Goal: Information Seeking & Learning: Learn about a topic

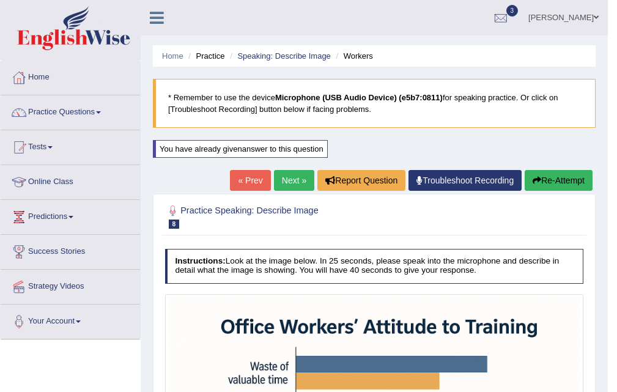
click at [279, 184] on link "Next »" at bounding box center [294, 180] width 40 height 21
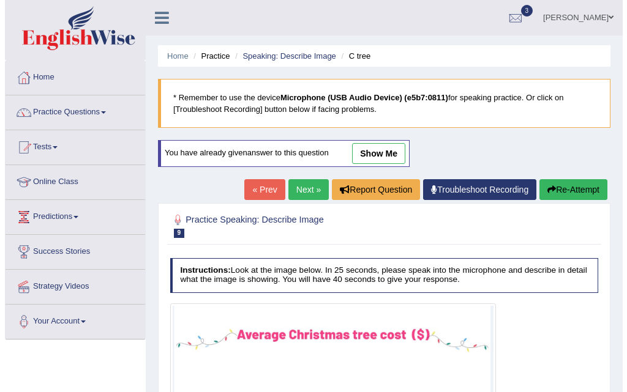
scroll to position [250, 0]
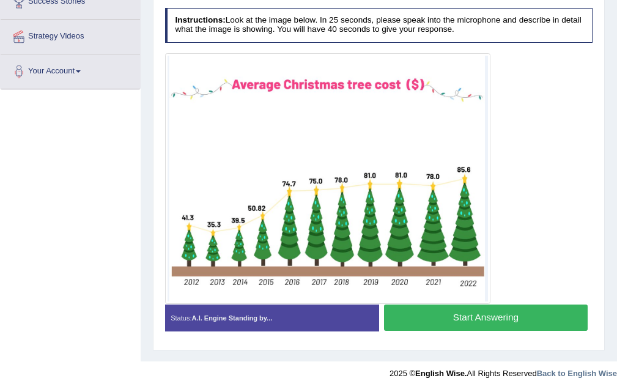
click at [469, 324] on button "Start Answering" at bounding box center [486, 318] width 204 height 26
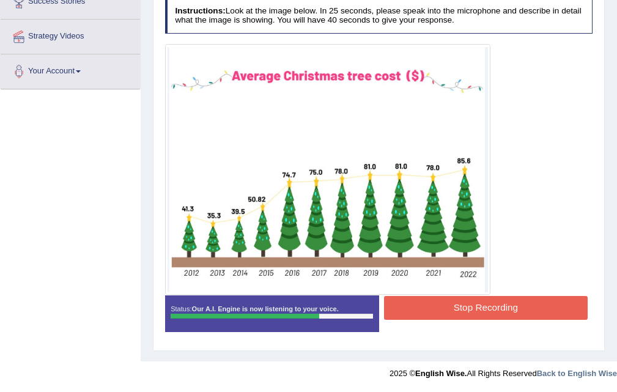
click at [479, 311] on button "Stop Recording" at bounding box center [486, 308] width 204 height 24
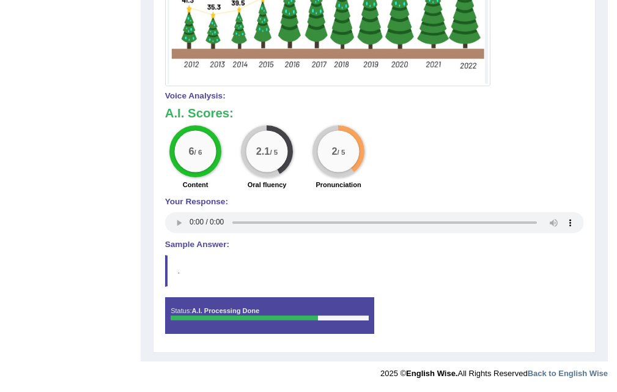
scroll to position [0, 0]
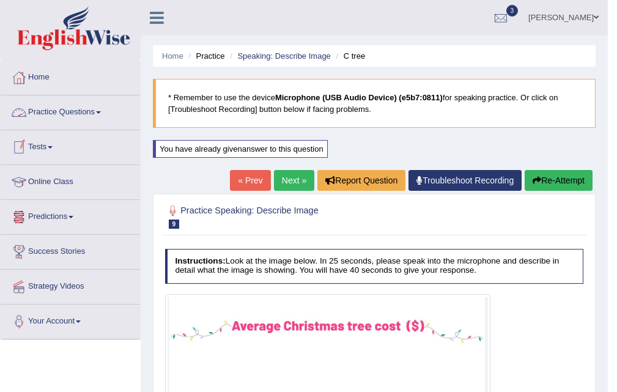
click at [100, 117] on link "Practice Questions" at bounding box center [71, 110] width 140 height 31
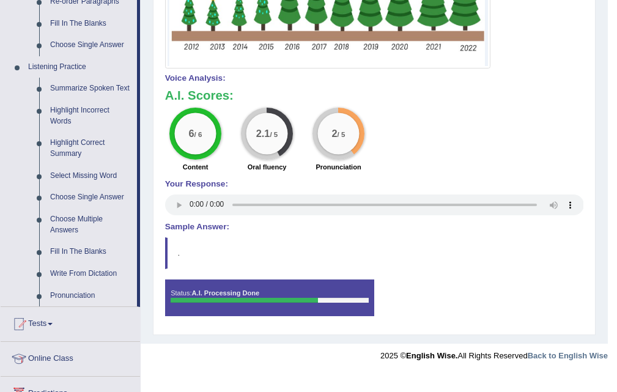
scroll to position [474, 0]
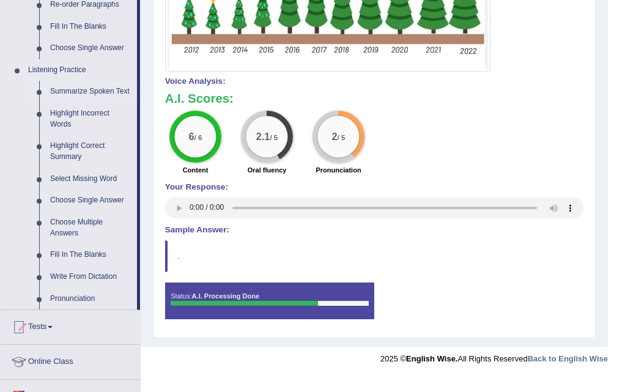
click at [92, 92] on link "Summarize Spoken Text" at bounding box center [91, 92] width 92 height 22
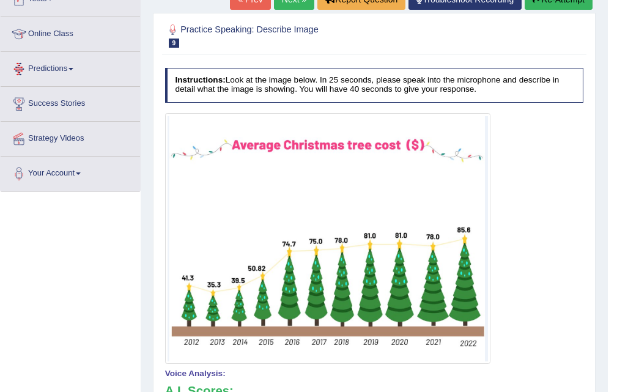
scroll to position [297, 0]
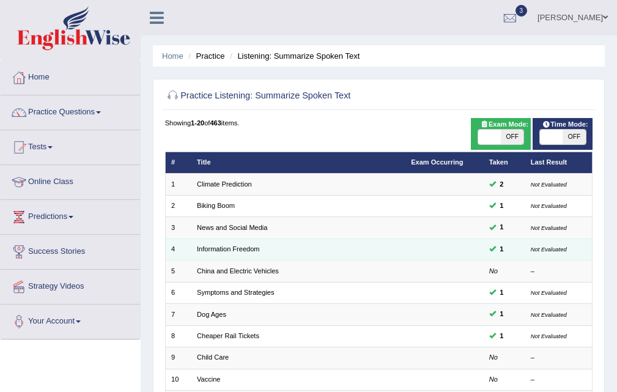
scroll to position [315, 0]
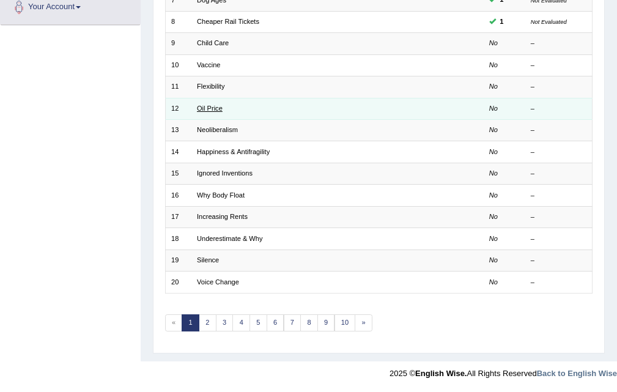
click at [217, 111] on link "Oil Price" at bounding box center [210, 108] width 26 height 7
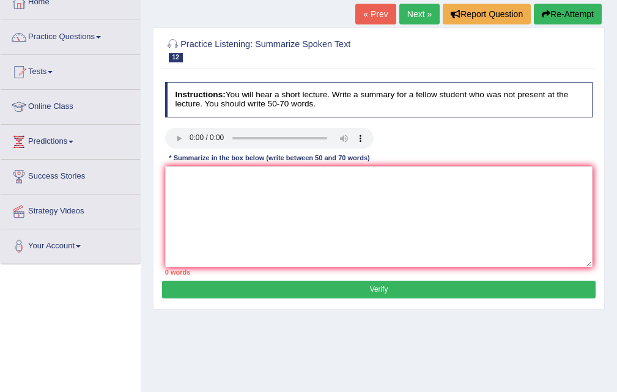
scroll to position [85, 0]
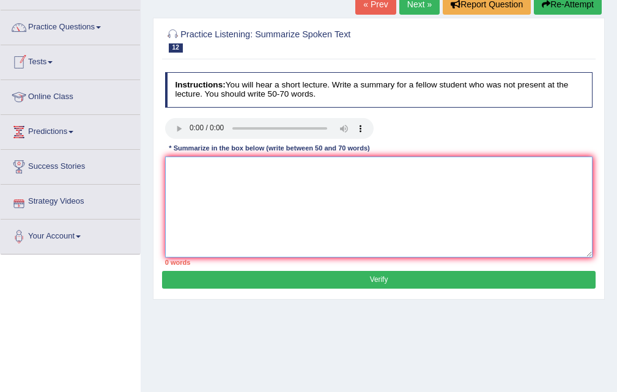
click at [171, 166] on textarea at bounding box center [379, 207] width 428 height 101
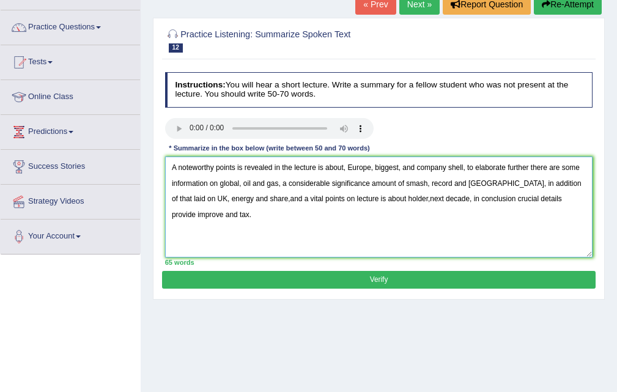
type textarea "A noteworthy points is revealed in the lecture is about, Europe, biggest, and c…"
click at [365, 279] on button "Verify" at bounding box center [378, 280] width 433 height 18
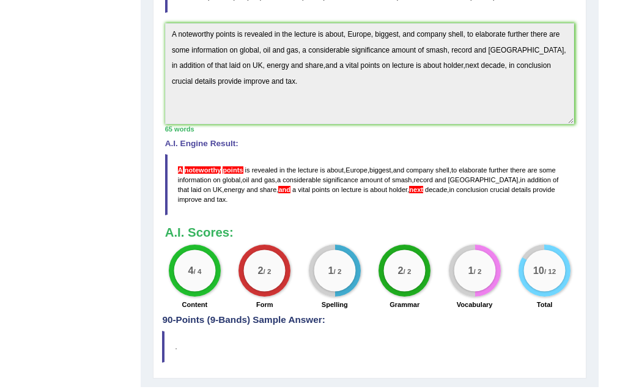
scroll to position [0, 0]
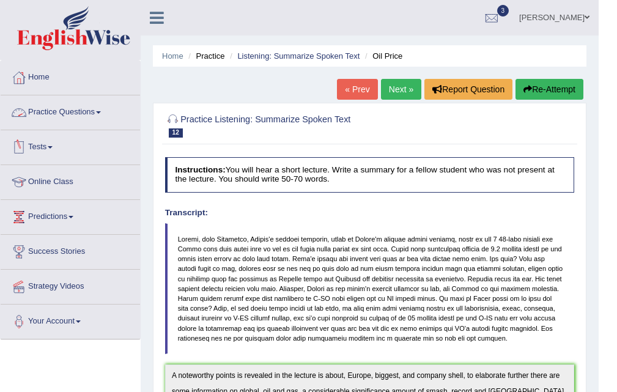
click at [102, 117] on link "Practice Questions" at bounding box center [71, 110] width 140 height 31
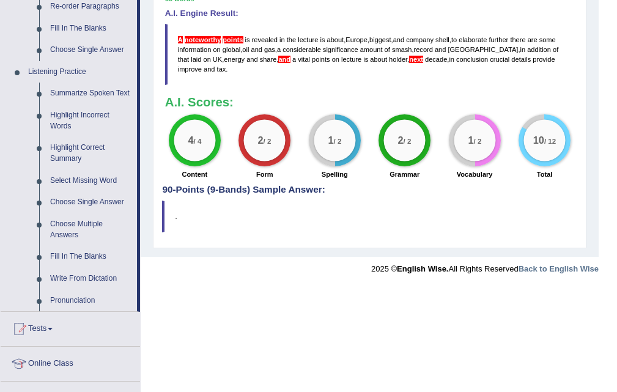
scroll to position [475, 0]
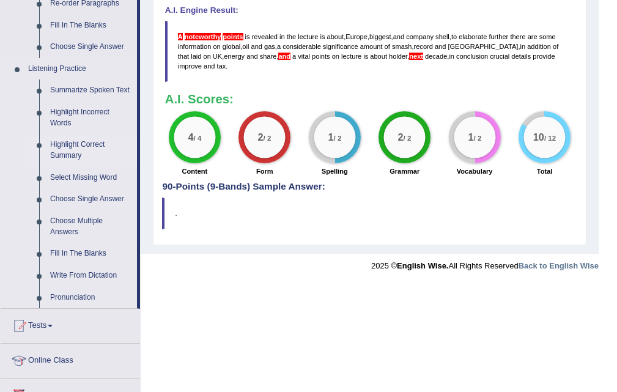
click at [76, 149] on link "Highlight Correct Summary" at bounding box center [91, 150] width 92 height 32
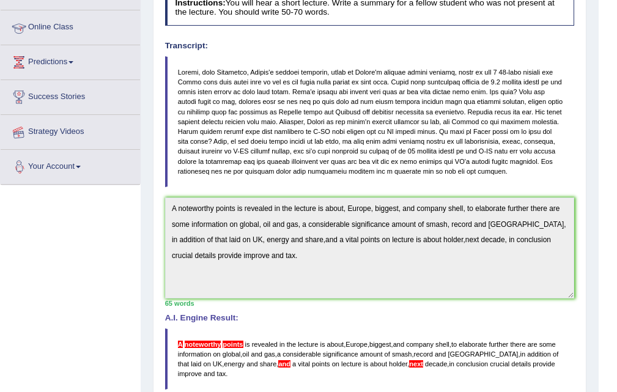
scroll to position [193, 0]
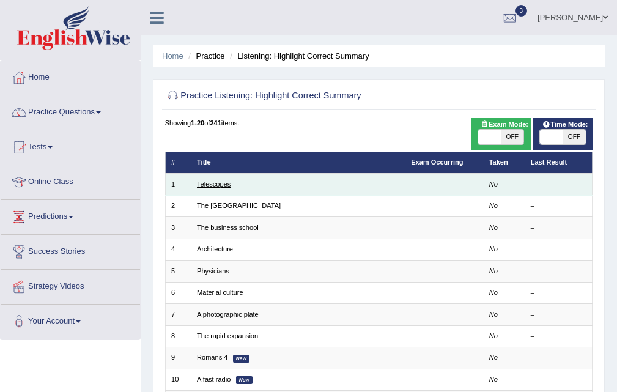
click at [216, 185] on link "Telescopes" at bounding box center [214, 184] width 34 height 7
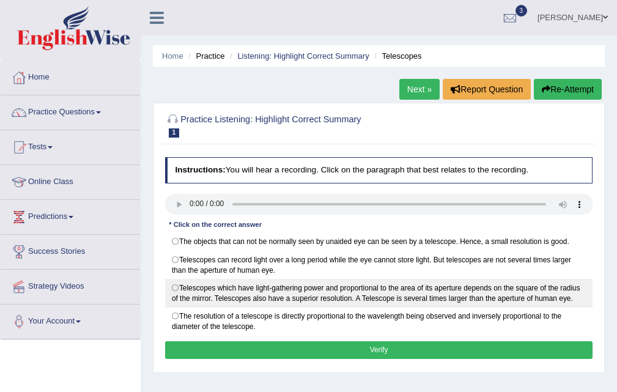
click at [176, 288] on label "Telescopes which have light-gathering power and proportional to the area of its…" at bounding box center [379, 293] width 428 height 29
radio input "true"
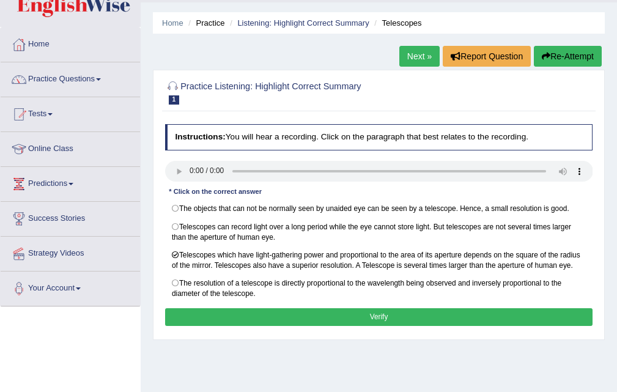
scroll to position [73, 0]
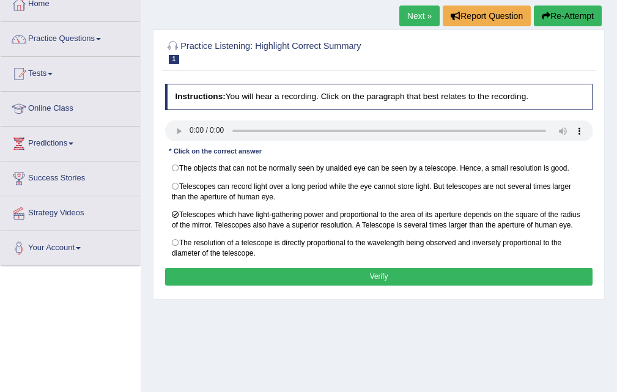
click at [326, 269] on button "Verify" at bounding box center [379, 277] width 428 height 18
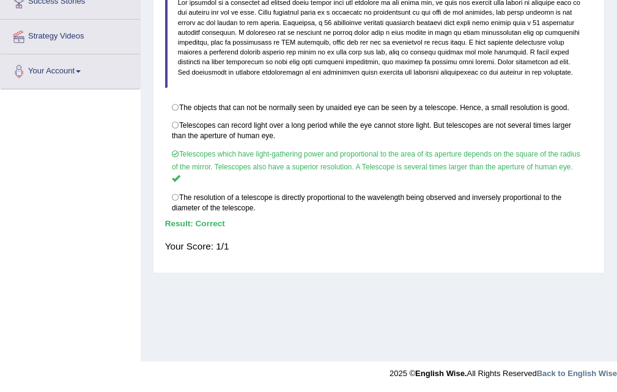
scroll to position [0, 0]
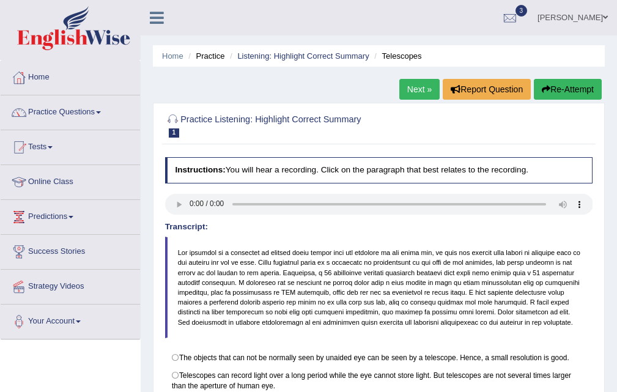
click at [412, 87] on link "Next »" at bounding box center [420, 89] width 40 height 21
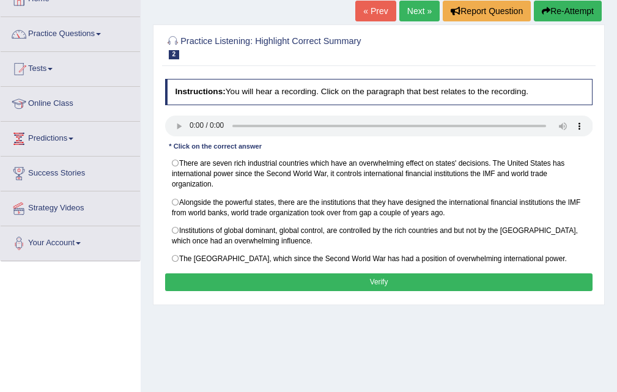
scroll to position [83, 0]
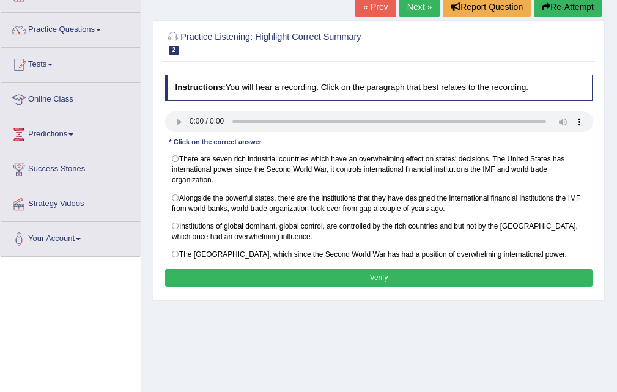
drag, startPoint x: 621, startPoint y: 166, endPoint x: 611, endPoint y: 214, distance: 48.8
click at [611, 214] on html "Toggle navigation Home Practice Questions Speaking Practice Read Aloud Repeat S…" at bounding box center [308, 113] width 617 height 392
click at [564, 11] on button "Re-Attempt" at bounding box center [568, 6] width 68 height 21
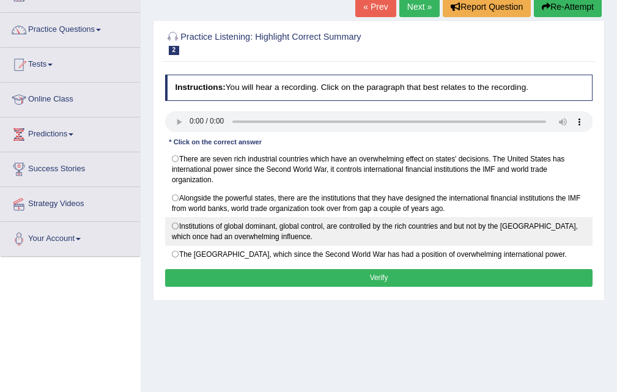
click at [176, 226] on label "Institutions of global dominant, global control, are controlled by the rich cou…" at bounding box center [379, 231] width 428 height 29
radio input "true"
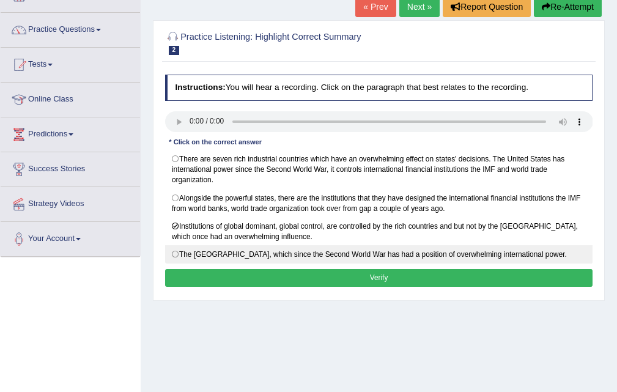
drag, startPoint x: 177, startPoint y: 255, endPoint x: 185, endPoint y: 255, distance: 7.3
click at [182, 255] on label "The United States, which since the Second World War has had a position of overw…" at bounding box center [379, 254] width 428 height 18
radio input "true"
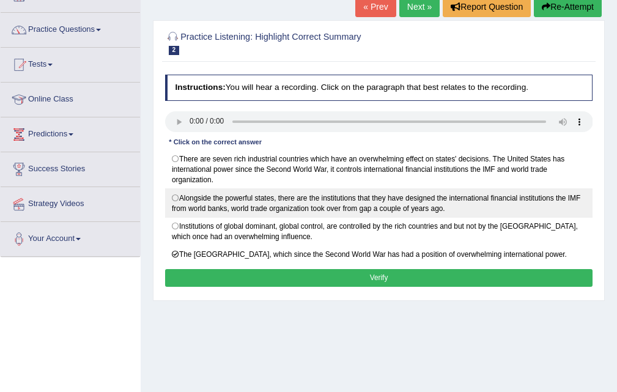
click at [176, 199] on label "Alongside the powerful states, there are the institutions that they have design…" at bounding box center [379, 202] width 428 height 29
radio input "true"
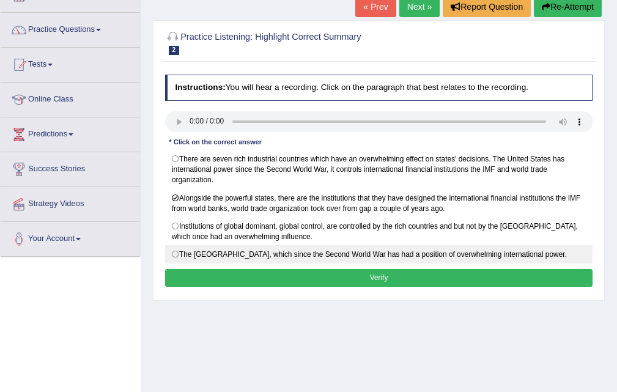
click at [175, 256] on label "The United States, which since the Second World War has had a position of overw…" at bounding box center [379, 254] width 428 height 18
radio input "true"
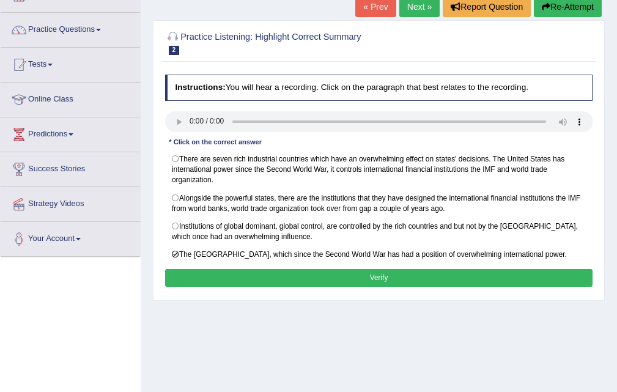
click at [245, 274] on button "Verify" at bounding box center [379, 278] width 428 height 18
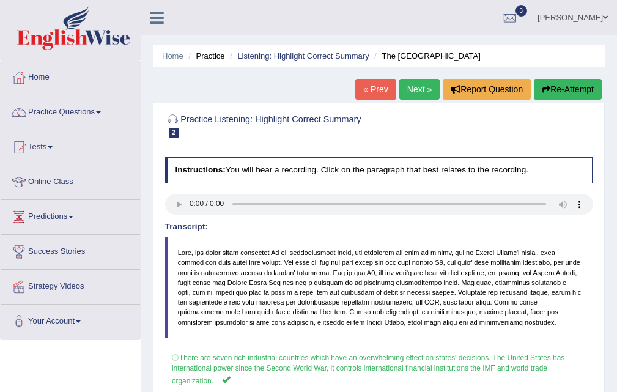
click at [426, 92] on link "Next »" at bounding box center [420, 89] width 40 height 21
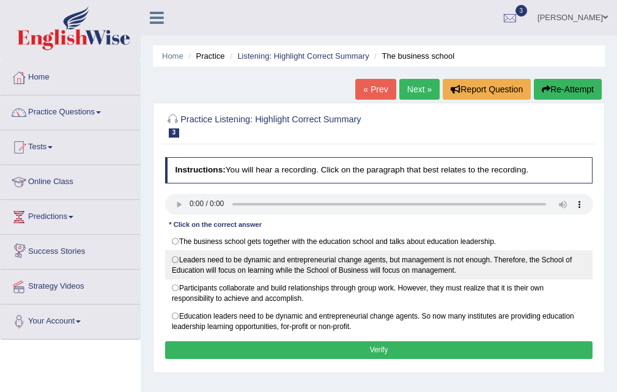
click at [179, 264] on label "Leaders need to be dynamic and entrepreneurial change agents, but management is…" at bounding box center [379, 264] width 428 height 29
radio input "true"
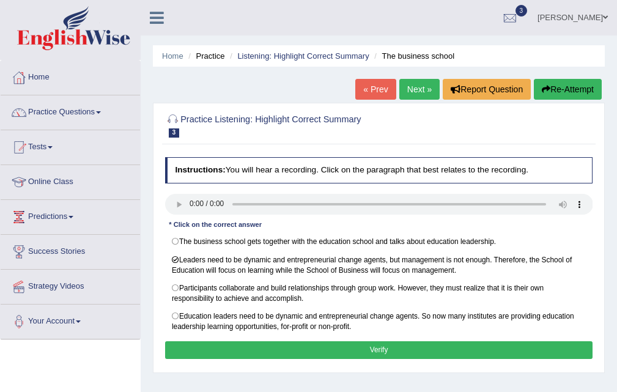
click at [384, 347] on button "Verify" at bounding box center [379, 350] width 428 height 18
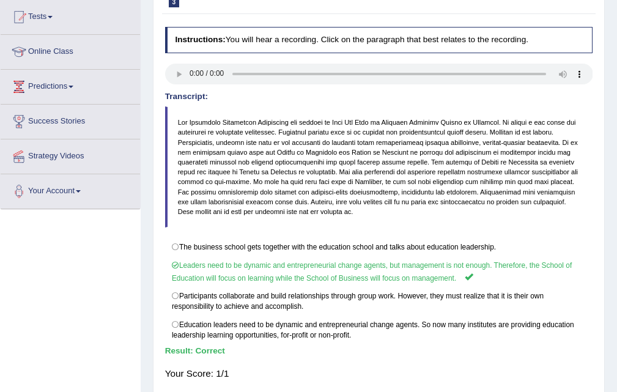
scroll to position [87, 0]
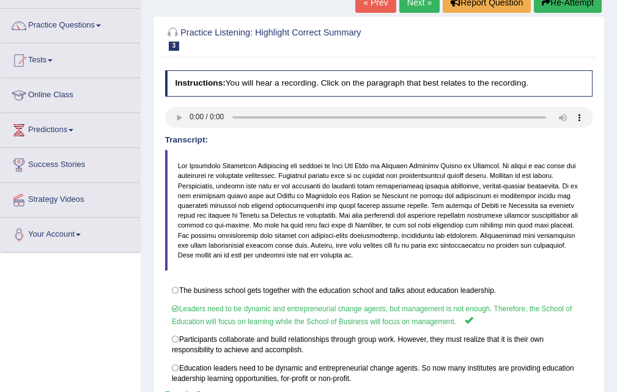
click at [415, 4] on link "Next »" at bounding box center [420, 2] width 40 height 21
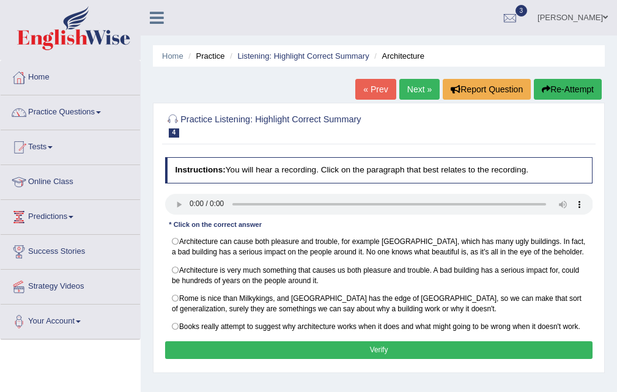
click at [339, 348] on button "Verify" at bounding box center [379, 350] width 428 height 18
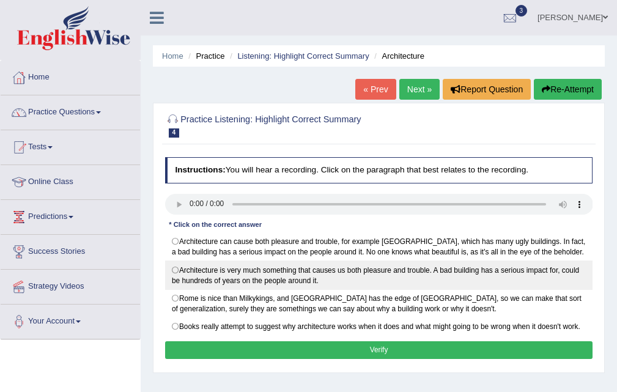
click at [178, 267] on label "Architecture is very much something that causes us both pleasure and trouble. A…" at bounding box center [379, 275] width 428 height 29
radio input "true"
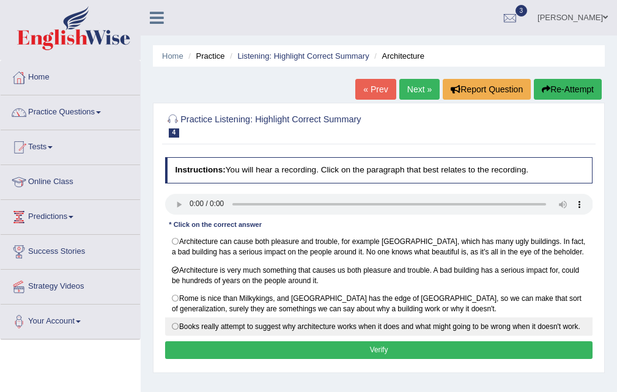
drag, startPoint x: 311, startPoint y: 345, endPoint x: 326, endPoint y: 347, distance: 14.9
click at [316, 346] on button "Verify" at bounding box center [379, 350] width 428 height 18
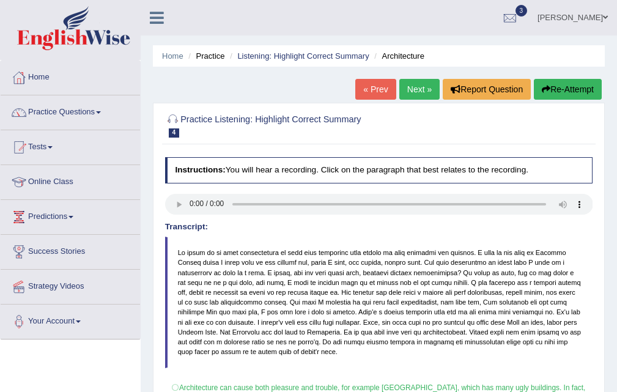
click at [411, 86] on link "Next »" at bounding box center [420, 89] width 40 height 21
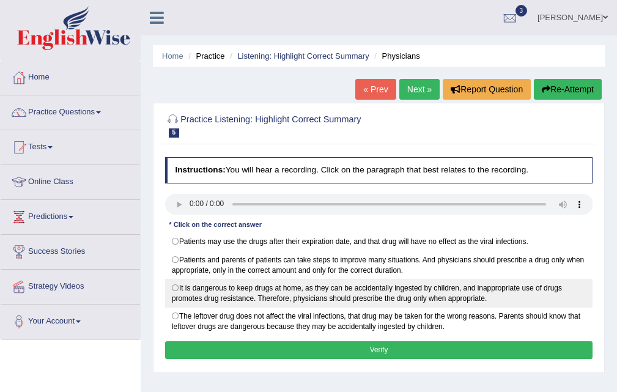
click at [174, 287] on label "It is dangerous to keep drugs at home, as they can be accidentally ingested by …" at bounding box center [379, 293] width 428 height 29
radio input "true"
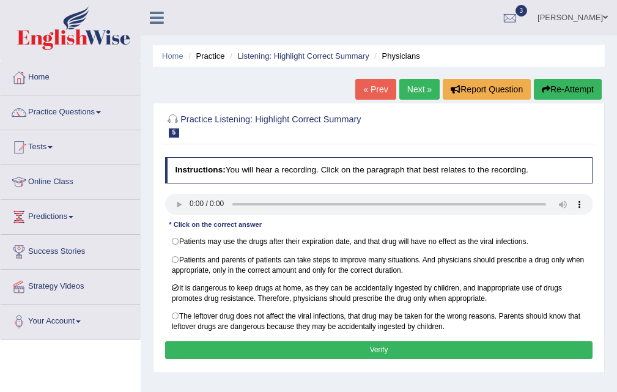
click at [335, 352] on button "Verify" at bounding box center [379, 350] width 428 height 18
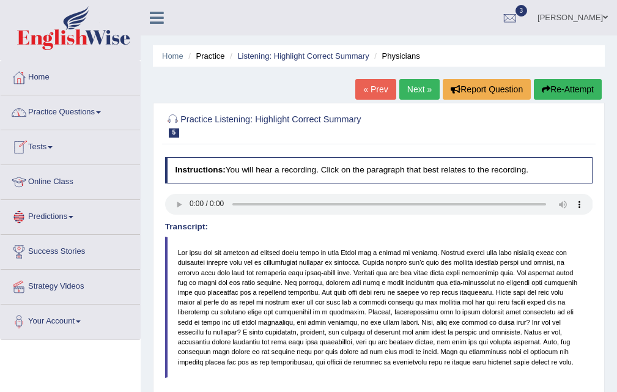
click at [100, 117] on link "Practice Questions" at bounding box center [71, 110] width 140 height 31
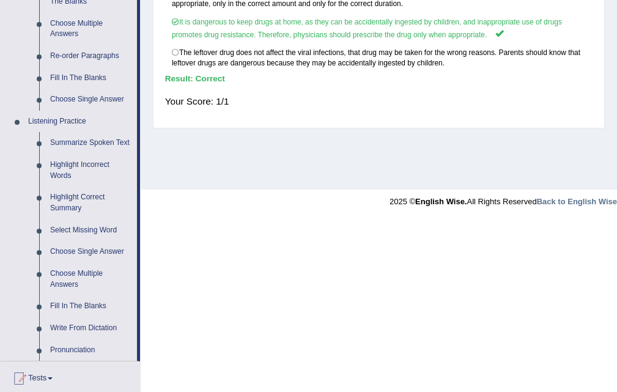
scroll to position [439, 0]
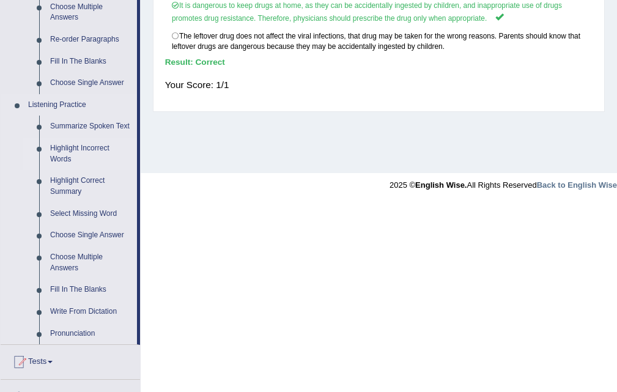
click at [49, 146] on link "Highlight Incorrect Words" at bounding box center [91, 154] width 92 height 32
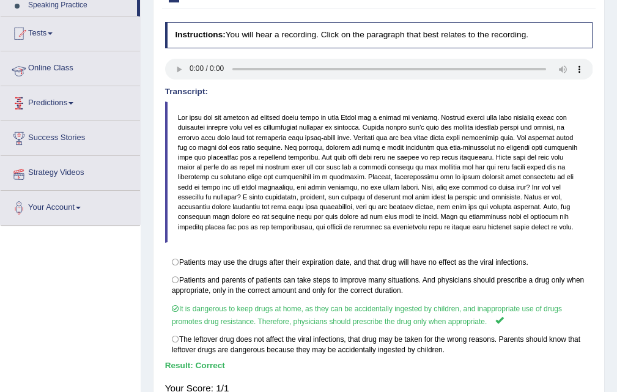
scroll to position [214, 0]
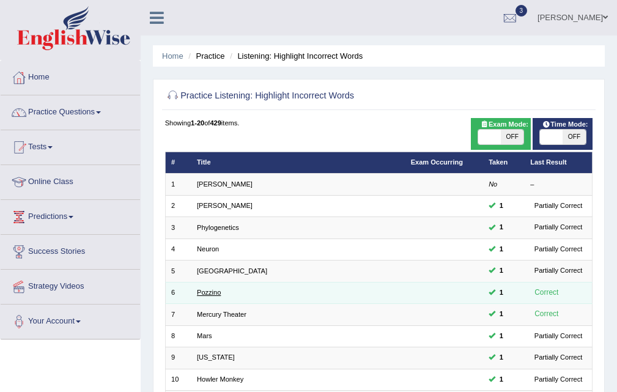
click at [200, 292] on link "Pozzino" at bounding box center [209, 292] width 24 height 7
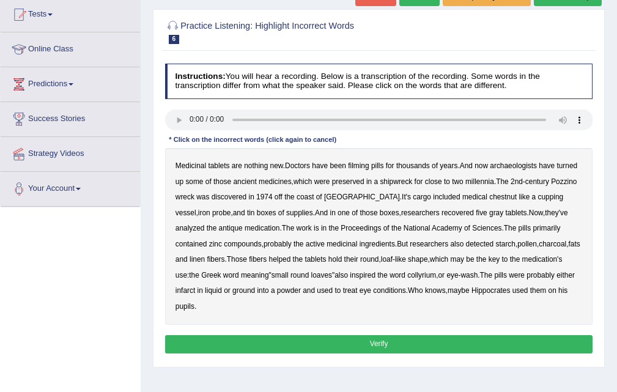
scroll to position [181, 0]
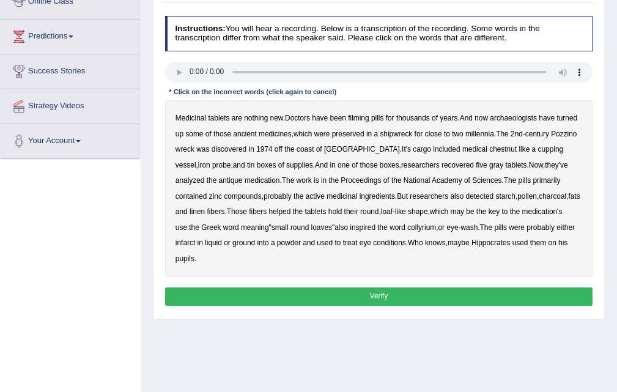
click at [358, 117] on b "filming" at bounding box center [358, 118] width 21 height 9
click at [490, 149] on b "chestnut" at bounding box center [504, 149] width 28 height 9
click at [195, 239] on b "infarct" at bounding box center [186, 243] width 20 height 9
click at [373, 288] on button "Verify" at bounding box center [379, 297] width 428 height 18
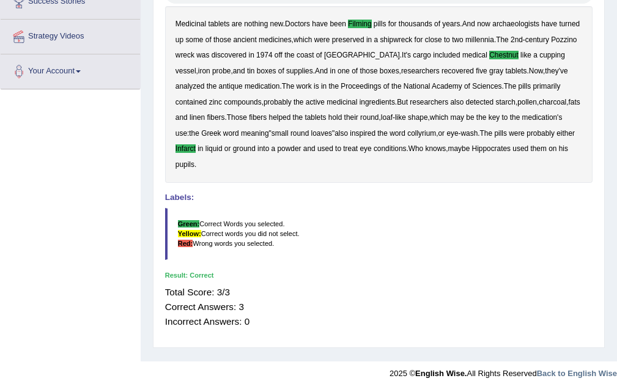
scroll to position [0, 0]
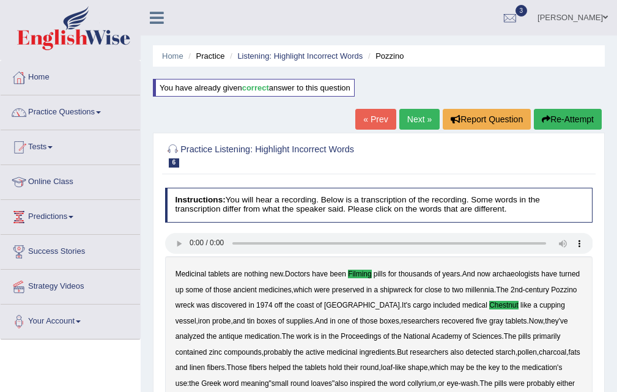
click at [411, 123] on link "Next »" at bounding box center [420, 119] width 40 height 21
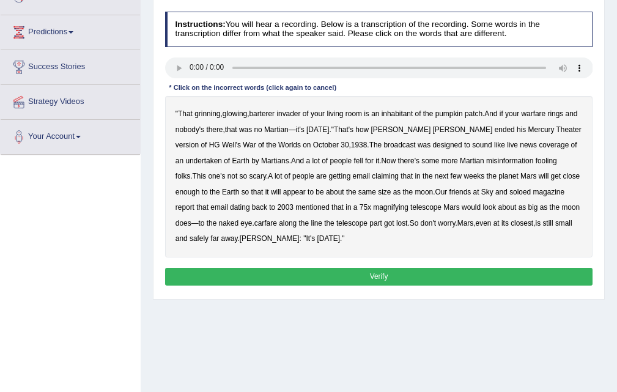
scroll to position [250, 0]
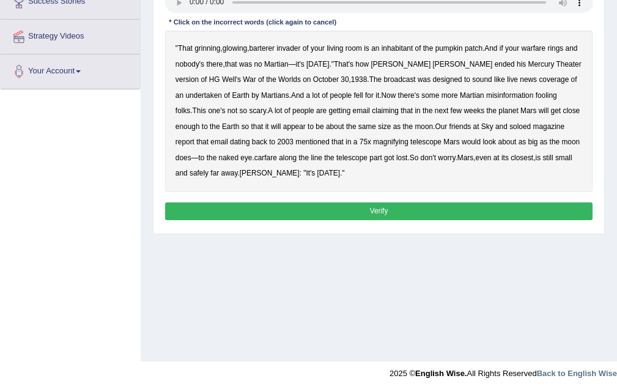
click at [258, 48] on b "barterer" at bounding box center [262, 48] width 26 height 9
click at [543, 48] on b "warfare" at bounding box center [534, 48] width 24 height 9
click at [207, 94] on b "undertaken" at bounding box center [203, 95] width 37 height 9
click at [520, 127] on b "soloed" at bounding box center [520, 126] width 21 height 9
click at [384, 142] on b "magnifying" at bounding box center [390, 142] width 35 height 9
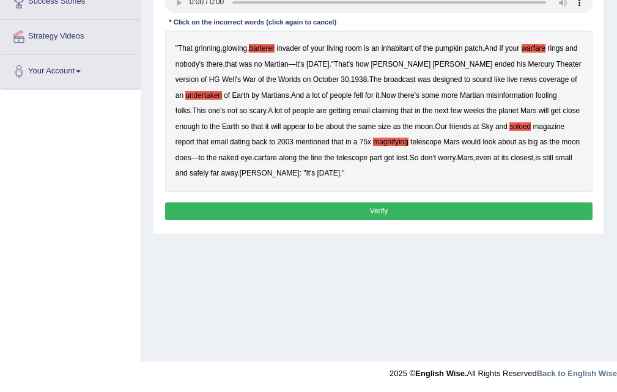
click at [384, 142] on b "magnifying" at bounding box center [390, 142] width 35 height 9
click at [272, 158] on b "carfare" at bounding box center [266, 158] width 23 height 9
click at [340, 204] on button "Verify" at bounding box center [379, 212] width 428 height 18
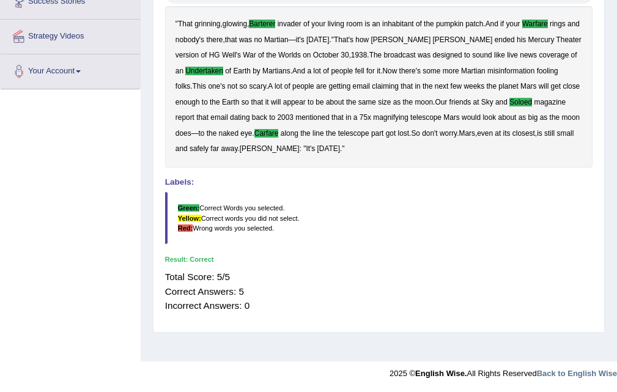
scroll to position [0, 0]
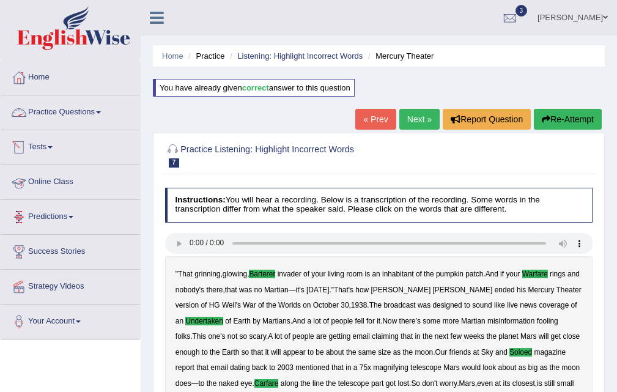
click at [99, 108] on link "Practice Questions" at bounding box center [71, 110] width 140 height 31
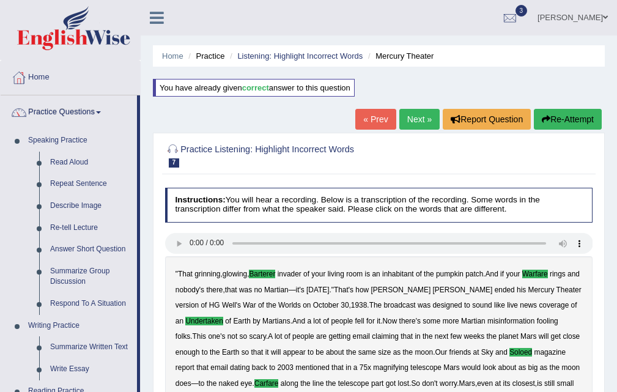
click at [415, 120] on link "Next »" at bounding box center [420, 119] width 40 height 21
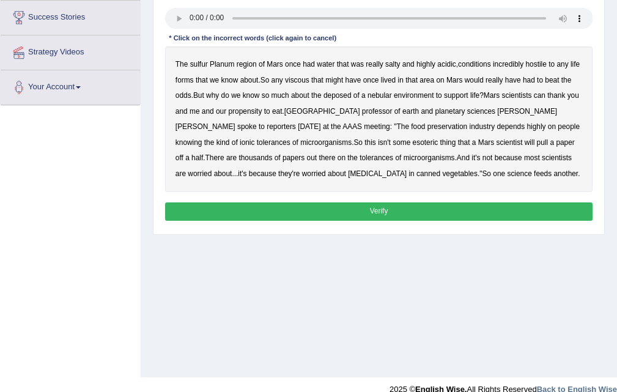
scroll to position [250, 0]
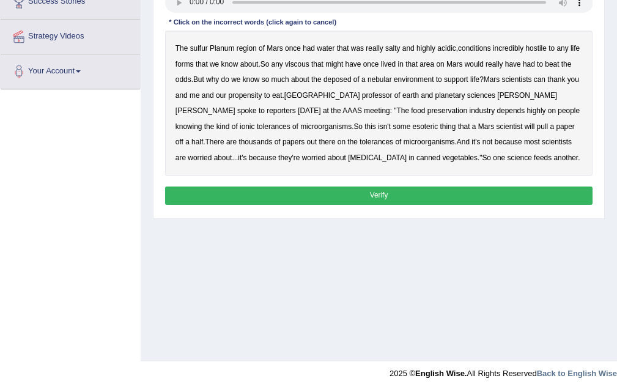
drag, startPoint x: 0, startPoint y: 0, endPoint x: 626, endPoint y: 313, distance: 700.0
drag, startPoint x: 201, startPoint y: 48, endPoint x: 210, endPoint y: 47, distance: 9.9
click at [209, 47] on div "The sulfur Planum region of Mars once had water that was really salty and highl…" at bounding box center [379, 104] width 428 height 146
click at [218, 48] on b "Planum" at bounding box center [222, 48] width 24 height 9
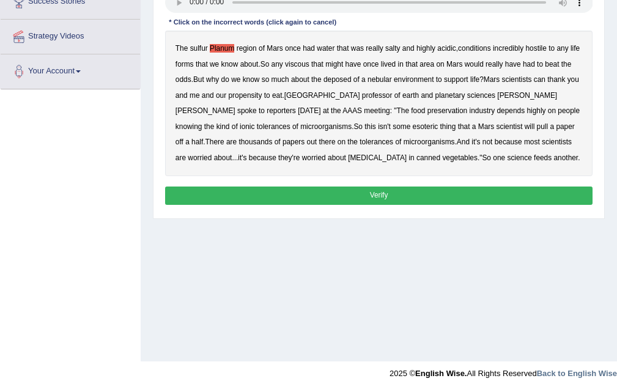
click at [202, 55] on div "The sulfur Planum region of Mars once had water that was really salty and highl…" at bounding box center [379, 104] width 428 height 146
click at [331, 80] on b "deposed" at bounding box center [338, 79] width 28 height 9
click at [468, 95] on b "sciences" at bounding box center [482, 95] width 28 height 9
drag, startPoint x: 358, startPoint y: 108, endPoint x: 374, endPoint y: 108, distance: 16.5
click at [470, 108] on b "industry" at bounding box center [483, 110] width 26 height 9
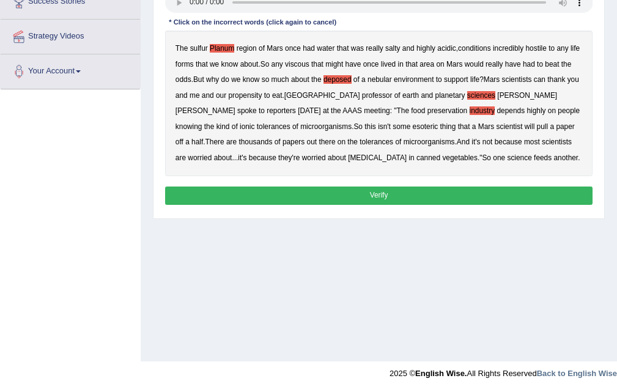
drag, startPoint x: 363, startPoint y: 110, endPoint x: 377, endPoint y: 108, distance: 13.6
click at [373, 108] on div "The sulfur Planum region of Mars once had water that was really salty and highl…" at bounding box center [379, 104] width 428 height 146
drag, startPoint x: 356, startPoint y: 112, endPoint x: 367, endPoint y: 114, distance: 11.3
click at [470, 112] on b "industry" at bounding box center [483, 110] width 26 height 9
click at [203, 138] on b "half" at bounding box center [198, 142] width 12 height 9
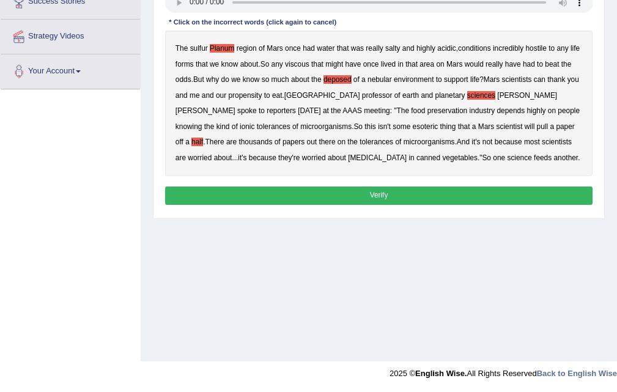
click at [277, 154] on b "because" at bounding box center [263, 158] width 28 height 9
click at [374, 198] on button "Verify" at bounding box center [379, 196] width 428 height 18
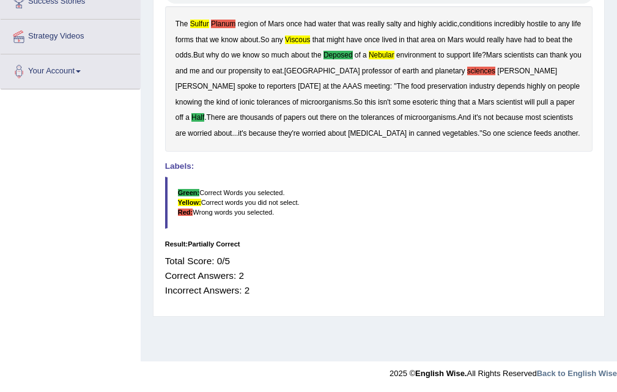
scroll to position [0, 0]
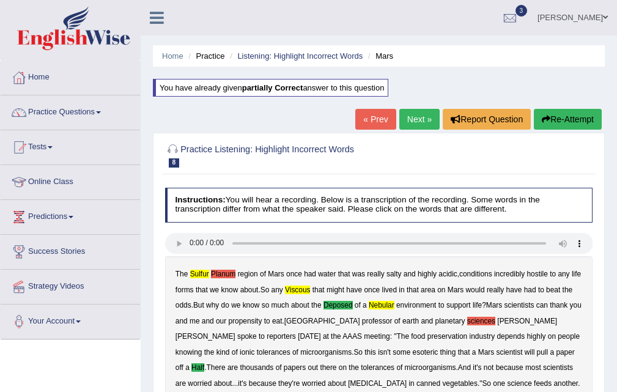
click at [419, 120] on link "Next »" at bounding box center [420, 119] width 40 height 21
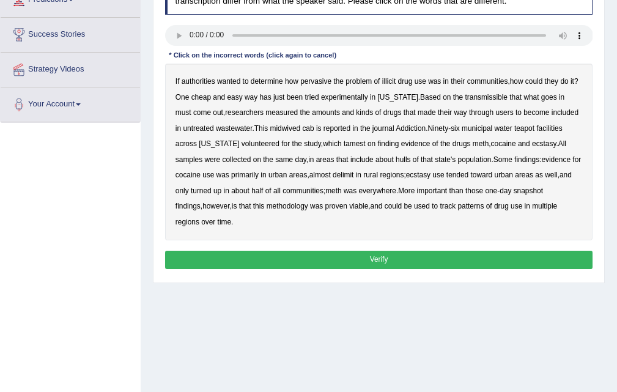
drag, startPoint x: 0, startPoint y: 0, endPoint x: 623, endPoint y: 290, distance: 687.1
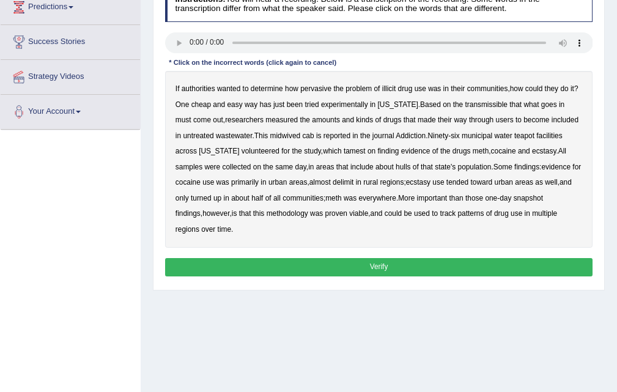
click at [485, 101] on b "transmissible" at bounding box center [487, 104] width 42 height 9
click at [291, 136] on b "midwived" at bounding box center [285, 136] width 31 height 9
click at [308, 138] on div "If authorities wanted to determine how pervasive the problem of illicit drug us…" at bounding box center [379, 159] width 428 height 177
click at [304, 133] on b "cab" at bounding box center [308, 136] width 12 height 9
click at [331, 179] on b "almost" at bounding box center [320, 182] width 21 height 9
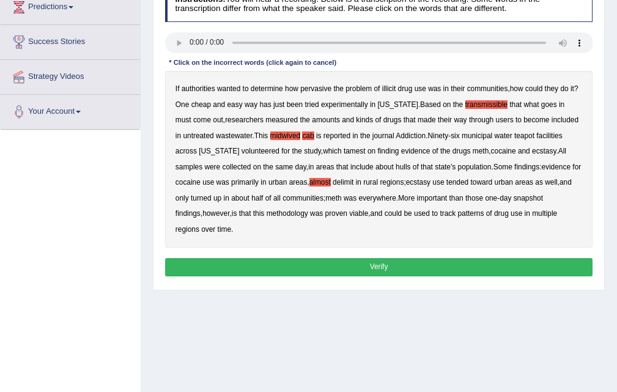
click at [343, 177] on div "If authorities wanted to determine how pervasive the problem of illicit drug us…" at bounding box center [379, 159] width 428 height 177
click at [354, 184] on b "delimit" at bounding box center [343, 182] width 21 height 9
click at [331, 186] on b "almost" at bounding box center [320, 182] width 21 height 9
click at [371, 271] on button "Verify" at bounding box center [379, 267] width 428 height 18
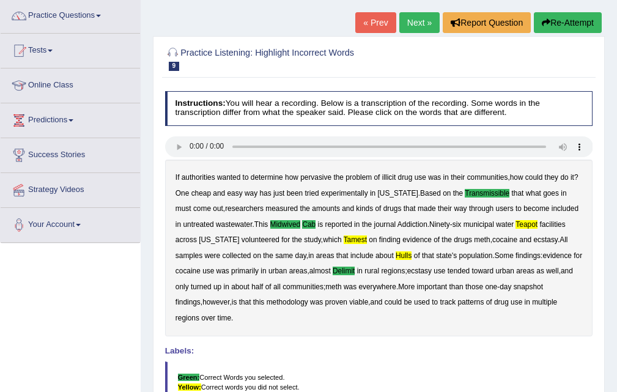
scroll to position [95, 0]
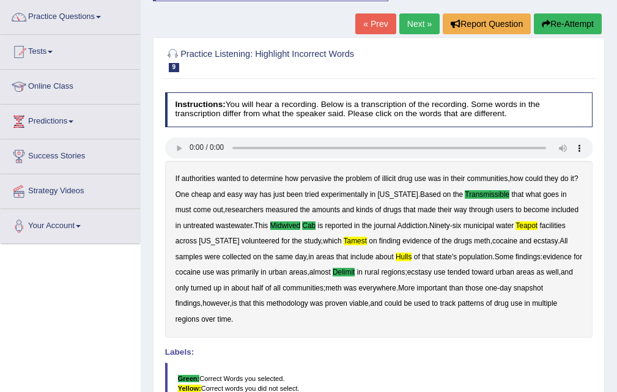
click at [415, 24] on link "Next »" at bounding box center [420, 23] width 40 height 21
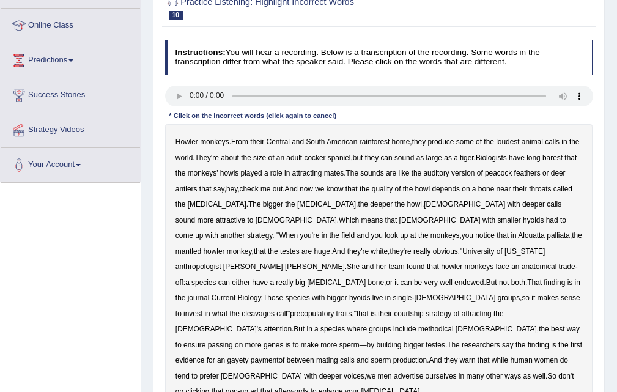
scroll to position [190, 0]
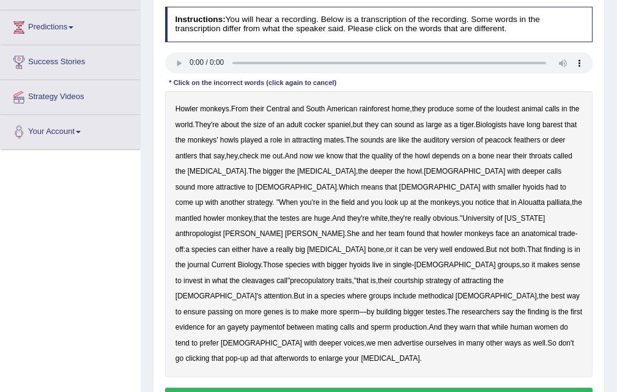
drag, startPoint x: 584, startPoint y: 116, endPoint x: 587, endPoint y: 123, distance: 8.2
click at [593, 114] on div "Howler monkeys . From their Central and South American rainforest home , they p…" at bounding box center [379, 234] width 428 height 286
click at [563, 121] on b "barest" at bounding box center [553, 125] width 20 height 9
click at [293, 245] on b "really" at bounding box center [284, 249] width 17 height 9
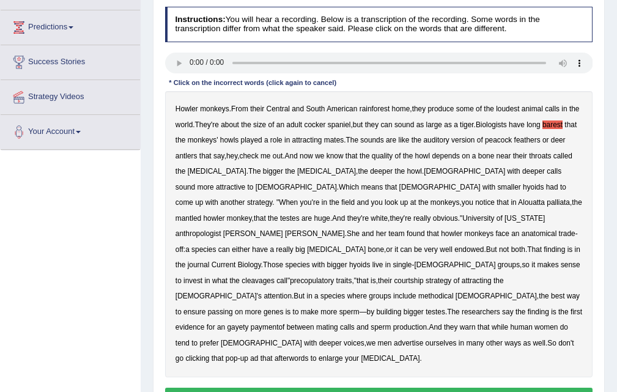
click at [262, 277] on b "cleavages" at bounding box center [258, 281] width 33 height 9
click at [419, 292] on b "methodical" at bounding box center [436, 296] width 35 height 9
click at [249, 323] on b "gayety" at bounding box center [238, 327] width 21 height 9
click at [285, 323] on b "paymentof" at bounding box center [268, 327] width 34 height 9
click at [309, 354] on b "afterwords" at bounding box center [292, 358] width 34 height 9
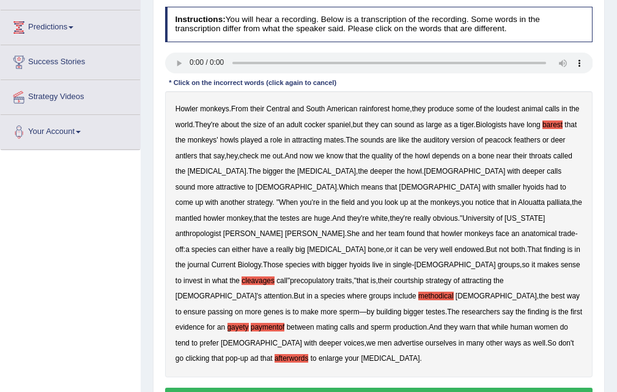
click at [390, 388] on button "Verify" at bounding box center [379, 397] width 428 height 18
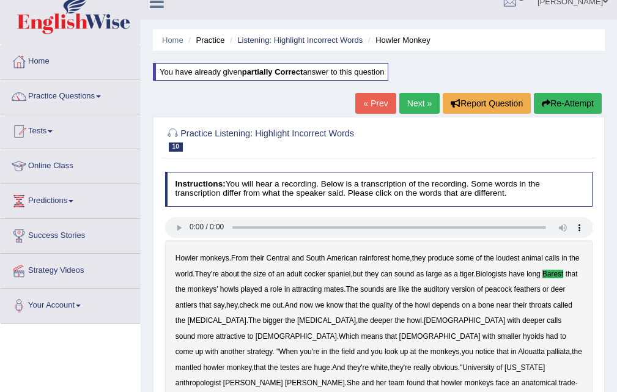
scroll to position [0, 0]
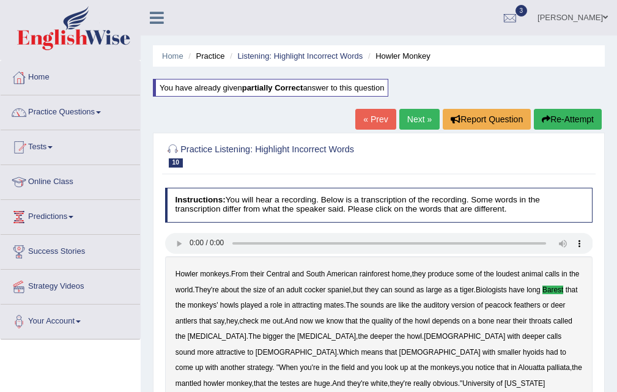
click at [419, 122] on link "Next »" at bounding box center [420, 119] width 40 height 21
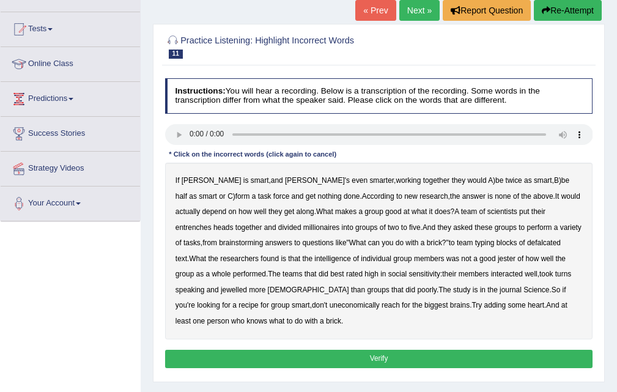
scroll to position [122, 0]
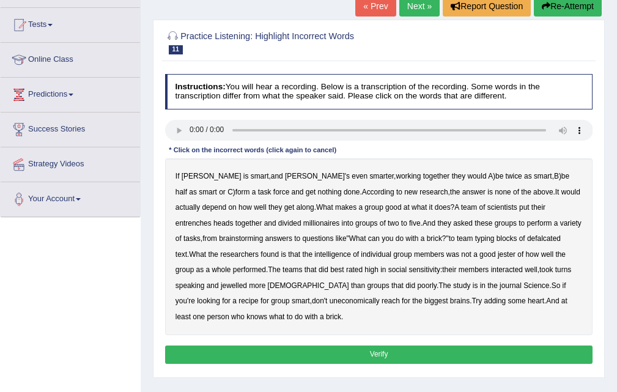
click at [212, 219] on b "entrenches" at bounding box center [194, 223] width 36 height 9
drag, startPoint x: 464, startPoint y: 239, endPoint x: 490, endPoint y: 249, distance: 27.7
click at [527, 239] on b "defalcated" at bounding box center [544, 238] width 34 height 9
click at [498, 255] on b "jester" at bounding box center [507, 254] width 18 height 9
drag, startPoint x: 543, startPoint y: 269, endPoint x: 532, endPoint y: 279, distance: 14.7
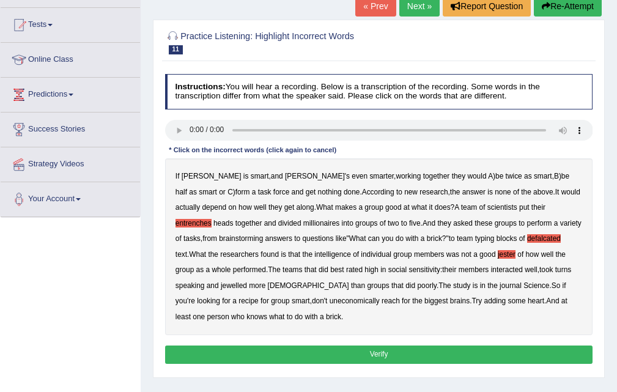
click at [247, 281] on b "jewelled" at bounding box center [234, 285] width 26 height 9
drag, startPoint x: 205, startPoint y: 302, endPoint x: 233, endPoint y: 305, distance: 28.4
click at [330, 302] on b "uneconomically" at bounding box center [355, 301] width 50 height 9
click at [384, 356] on button "Verify" at bounding box center [379, 355] width 428 height 18
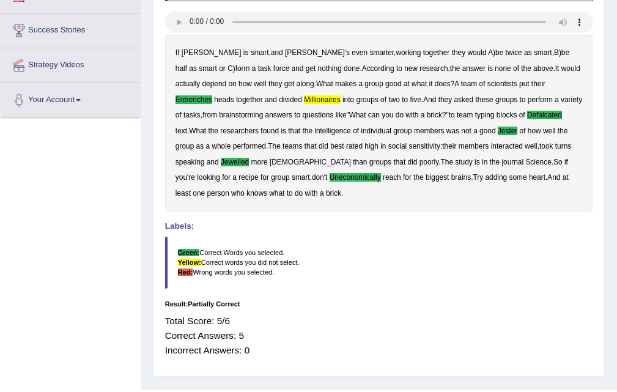
scroll to position [250, 0]
